Goal: Information Seeking & Learning: Learn about a topic

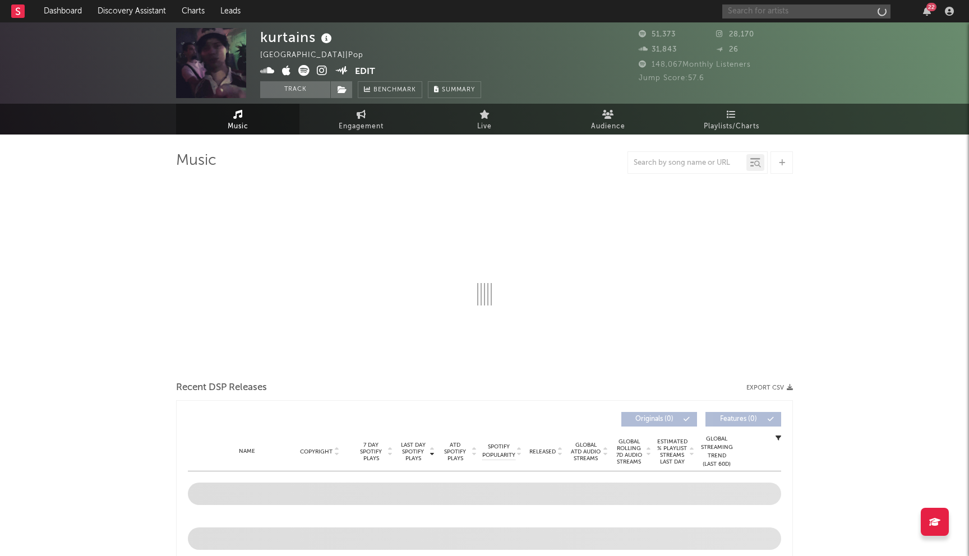
click at [780, 16] on input "text" at bounding box center [806, 11] width 168 height 14
type input "art"
select select "6m"
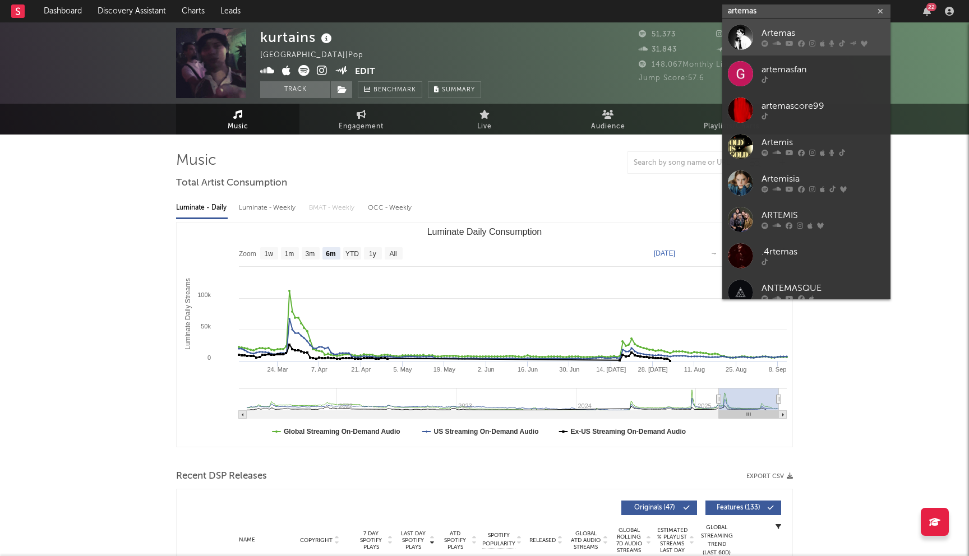
type input "artemas"
click at [785, 36] on div "Artemas" at bounding box center [822, 33] width 123 height 13
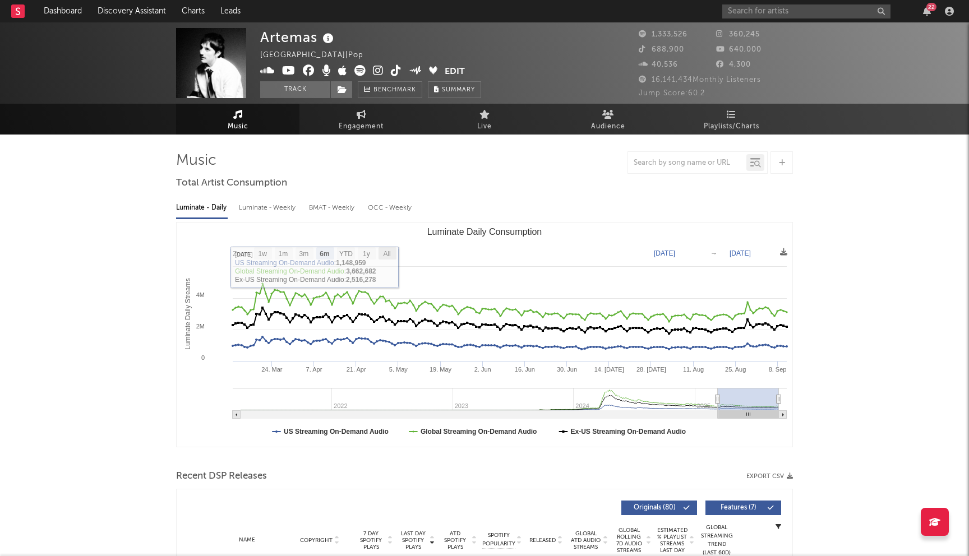
click at [387, 253] on text "All" at bounding box center [386, 254] width 7 height 8
select select "All"
type input "[DATE]"
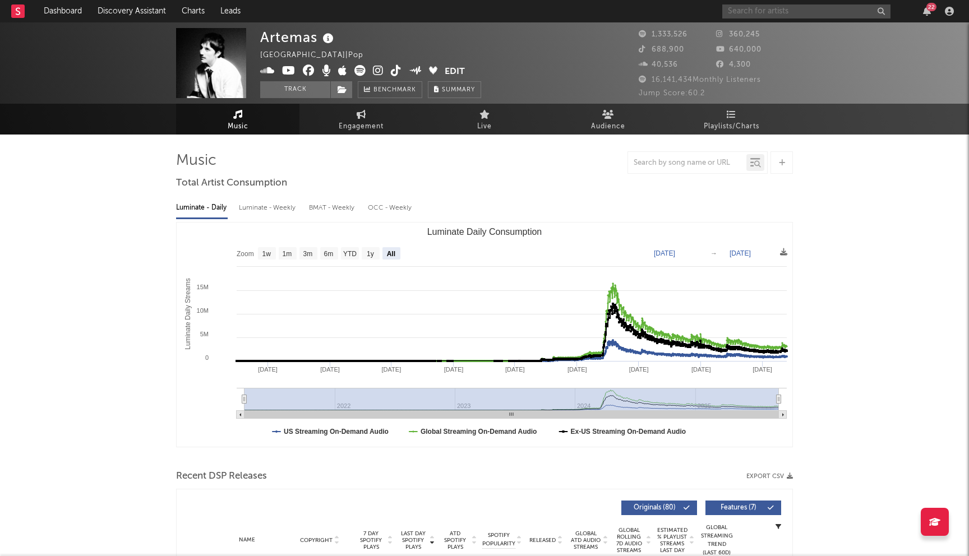
click at [812, 13] on input "text" at bounding box center [806, 11] width 168 height 14
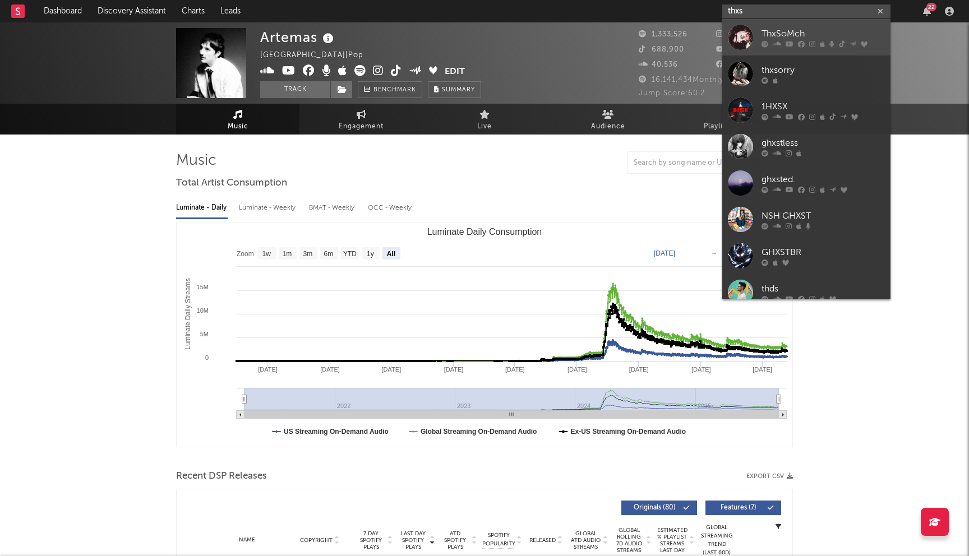
type input "thxs"
click at [799, 40] on icon at bounding box center [801, 43] width 7 height 7
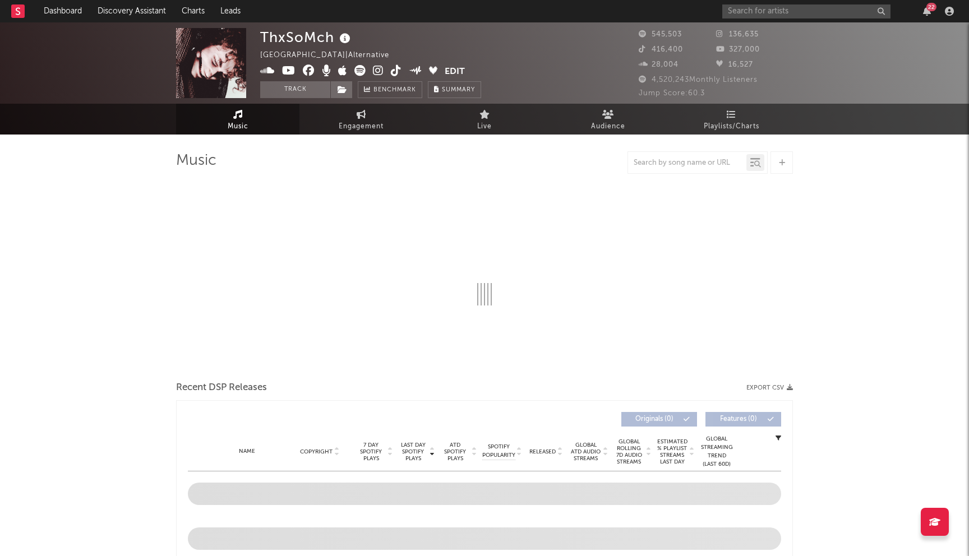
select select "6m"
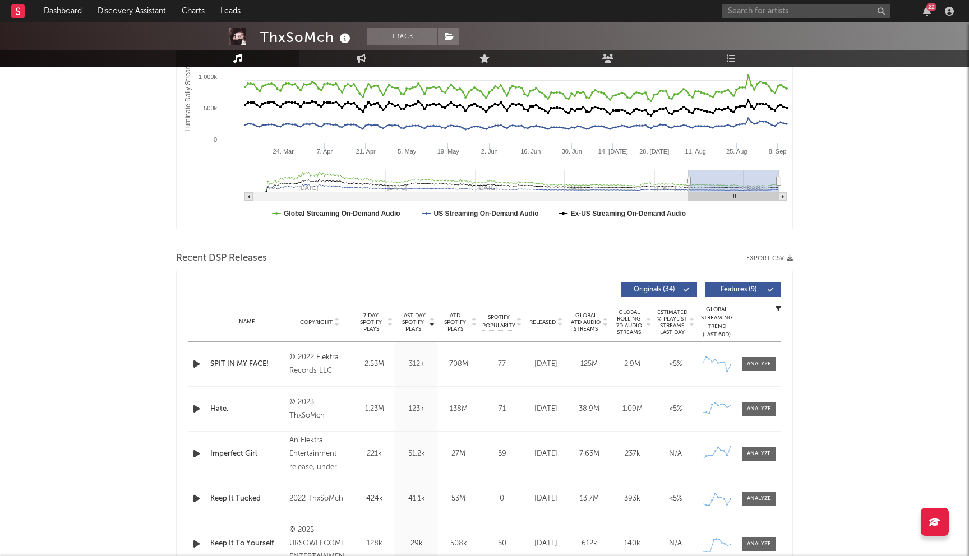
scroll to position [276, 0]
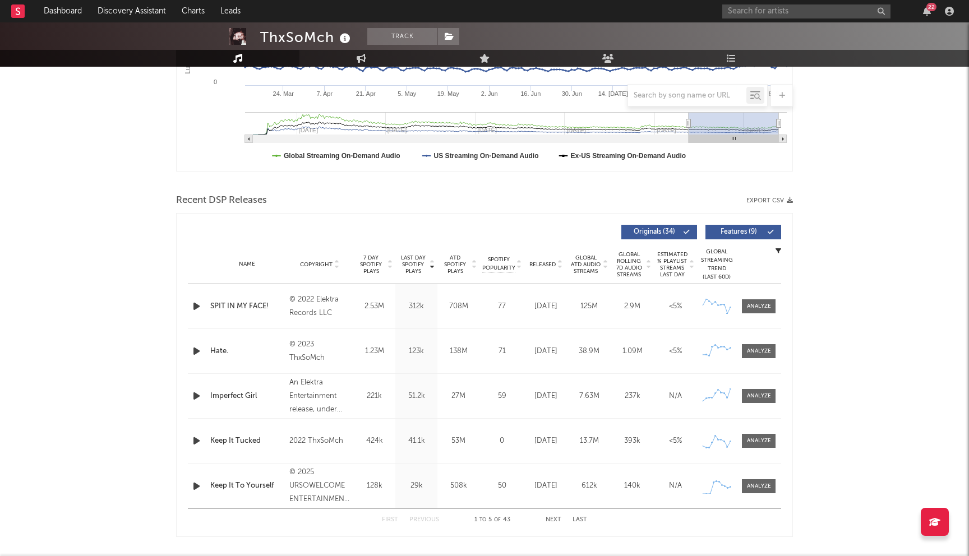
click at [553, 519] on button "Next" at bounding box center [554, 520] width 16 height 6
click at [426, 518] on button "Previous" at bounding box center [424, 520] width 30 height 6
